Goal: Navigation & Orientation: Understand site structure

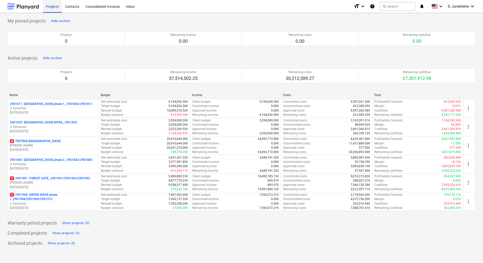
drag, startPoint x: 53, startPoint y: 7, endPoint x: 51, endPoint y: 8, distance: 2.6
click at [53, 7] on div "Projects" at bounding box center [52, 6] width 19 height 13
drag, startPoint x: 55, startPoint y: 7, endPoint x: 51, endPoint y: 8, distance: 3.8
click at [51, 8] on div "Projects" at bounding box center [52, 6] width 19 height 13
click at [102, 21] on div "My pinned projects Hide section Projects 0 Remaining income 0.00 Remaining cost…" at bounding box center [242, 34] width 468 height 35
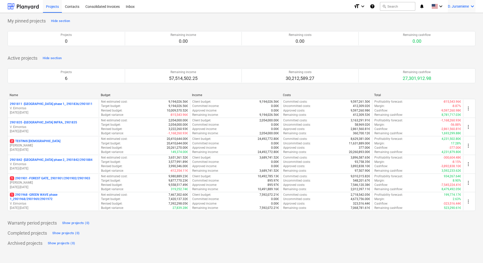
click at [473, 6] on icon "keyboard_arrow_down" at bounding box center [472, 6] width 6 height 6
click at [434, 17] on div at bounding box center [241, 131] width 483 height 263
click at [406, 245] on div "Archived projects Show projects (0)" at bounding box center [242, 243] width 468 height 8
click at [105, 19] on div "My pinned projects Hide section Projects 0 Remaining income 0.00 Remaining cost…" at bounding box center [242, 34] width 468 height 35
click at [94, 8] on div "Consolidated Invoices" at bounding box center [102, 6] width 40 height 13
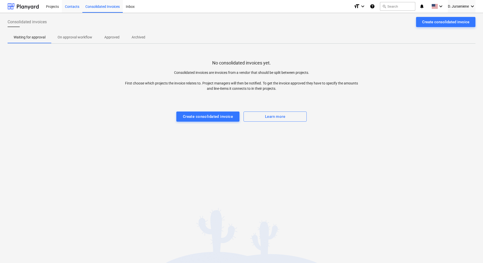
click at [70, 8] on div "Contacts" at bounding box center [72, 6] width 20 height 13
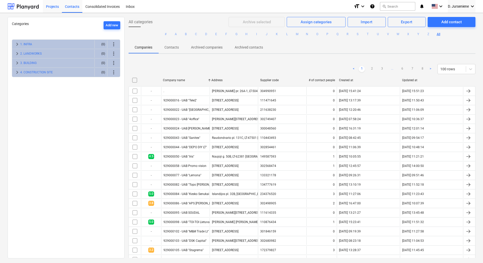
click at [51, 7] on div "Projects" at bounding box center [52, 6] width 19 height 13
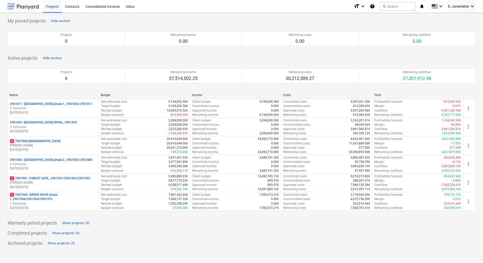
click at [26, 8] on div at bounding box center [23, 6] width 31 height 13
click at [362, 7] on icon "keyboard_arrow_down" at bounding box center [363, 6] width 6 height 6
click at [376, 23] on div at bounding box center [241, 131] width 483 height 263
click at [473, 5] on icon "keyboard_arrow_down" at bounding box center [472, 6] width 6 height 6
click at [473, 6] on div at bounding box center [241, 131] width 483 height 263
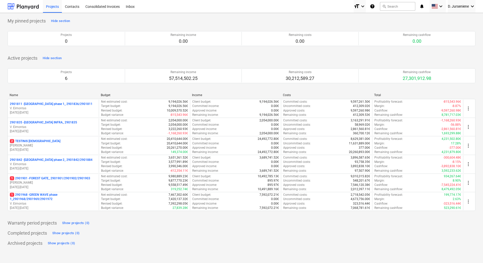
click at [444, 6] on div "keyboard_arrow_down" at bounding box center [437, 6] width 16 height 13
click at [442, 7] on icon "keyboard_arrow_down" at bounding box center [441, 6] width 6 height 6
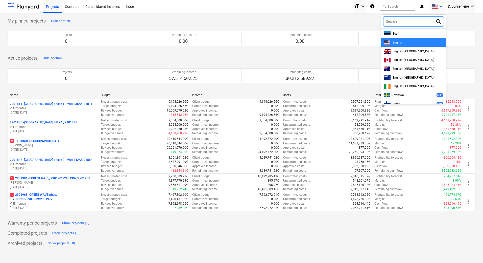
click at [442, 8] on div at bounding box center [241, 131] width 483 height 263
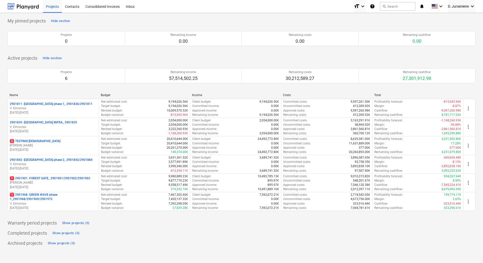
drag, startPoint x: 480, startPoint y: 7, endPoint x: 343, endPoint y: 23, distance: 138.6
click at [343, 23] on div "My pinned projects Hide section Projects 0 Remaining income 0.00 Remaining cost…" at bounding box center [242, 34] width 468 height 35
drag, startPoint x: 342, startPoint y: 23, endPoint x: 109, endPoint y: 87, distance: 242.3
click at [109, 87] on div "Projects 6 Remaining income 57,514,502.25 Remaining costs 30,212,589.27 Remaini…" at bounding box center [242, 75] width 468 height 27
click at [133, 244] on div "Archived projects Show projects (0)" at bounding box center [242, 243] width 468 height 8
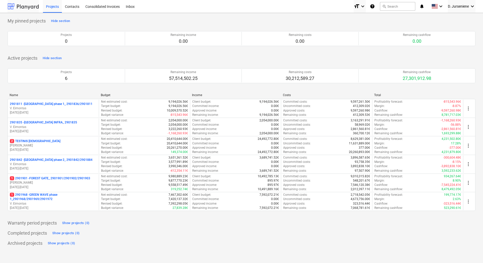
drag, startPoint x: 221, startPoint y: 51, endPoint x: 15, endPoint y: 7, distance: 210.9
click at [218, 51] on div "Projects 0 Remaining income 0.00 Remaining costs 0.00 Remaining cashflow 0.00 P…" at bounding box center [242, 38] width 468 height 27
click at [135, 236] on div "Completed projects Show projects (0)" at bounding box center [242, 233] width 468 height 8
